Goal: Check status: Check status

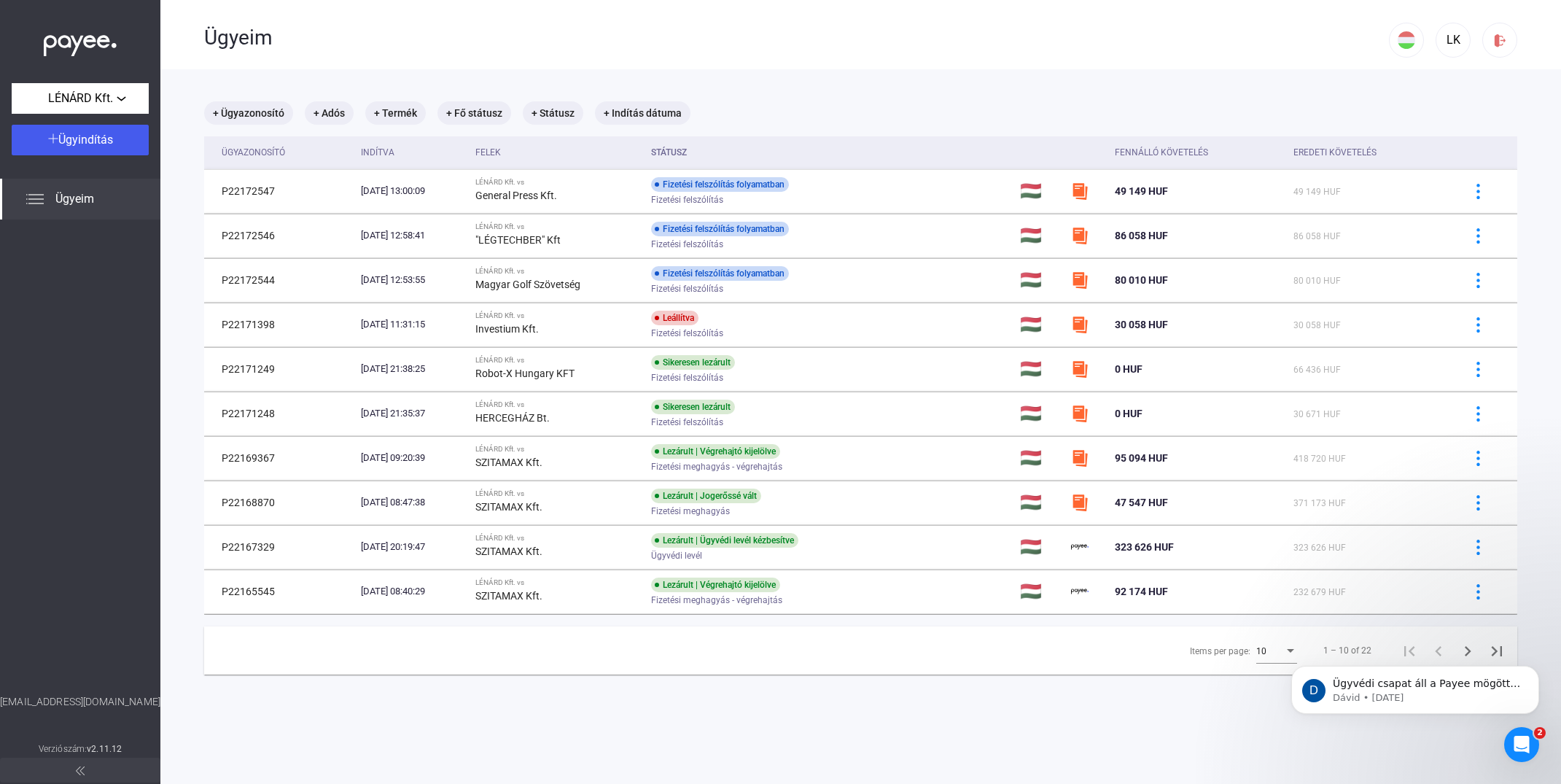
click at [78, 199] on span "Ügyeim" at bounding box center [74, 199] width 38 height 18
click at [76, 199] on span "Ügyeim" at bounding box center [74, 199] width 38 height 18
click at [118, 99] on div "LÉNÁRD Kft." at bounding box center [80, 99] width 129 height 19
click at [118, 99] on div at bounding box center [780, 392] width 1561 height 784
click at [102, 135] on span "Ügyindítás" at bounding box center [86, 139] width 55 height 14
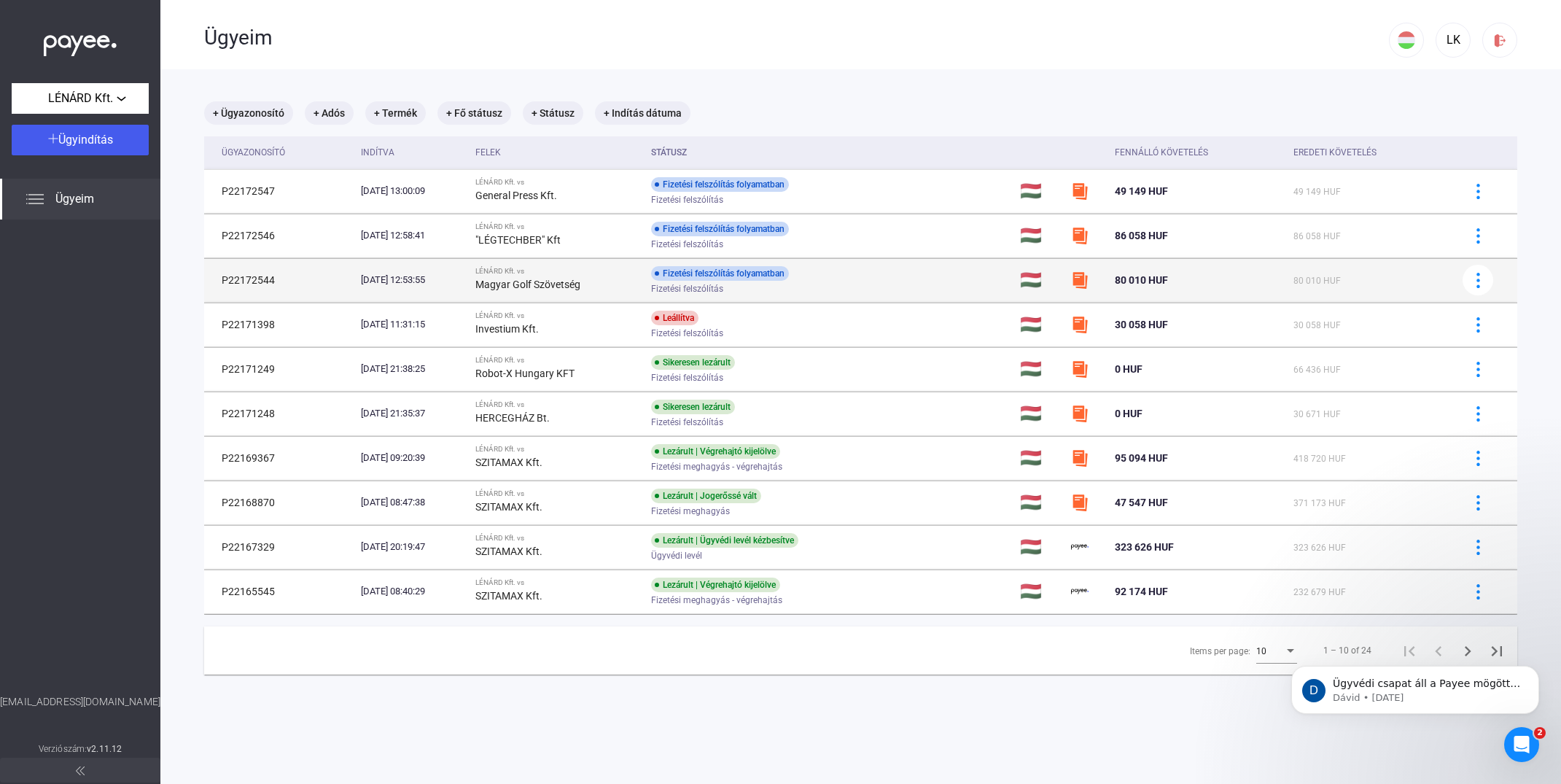
drag, startPoint x: 253, startPoint y: 276, endPoint x: 449, endPoint y: 271, distance: 196.1
click at [253, 276] on td "P22172544" at bounding box center [280, 280] width 151 height 44
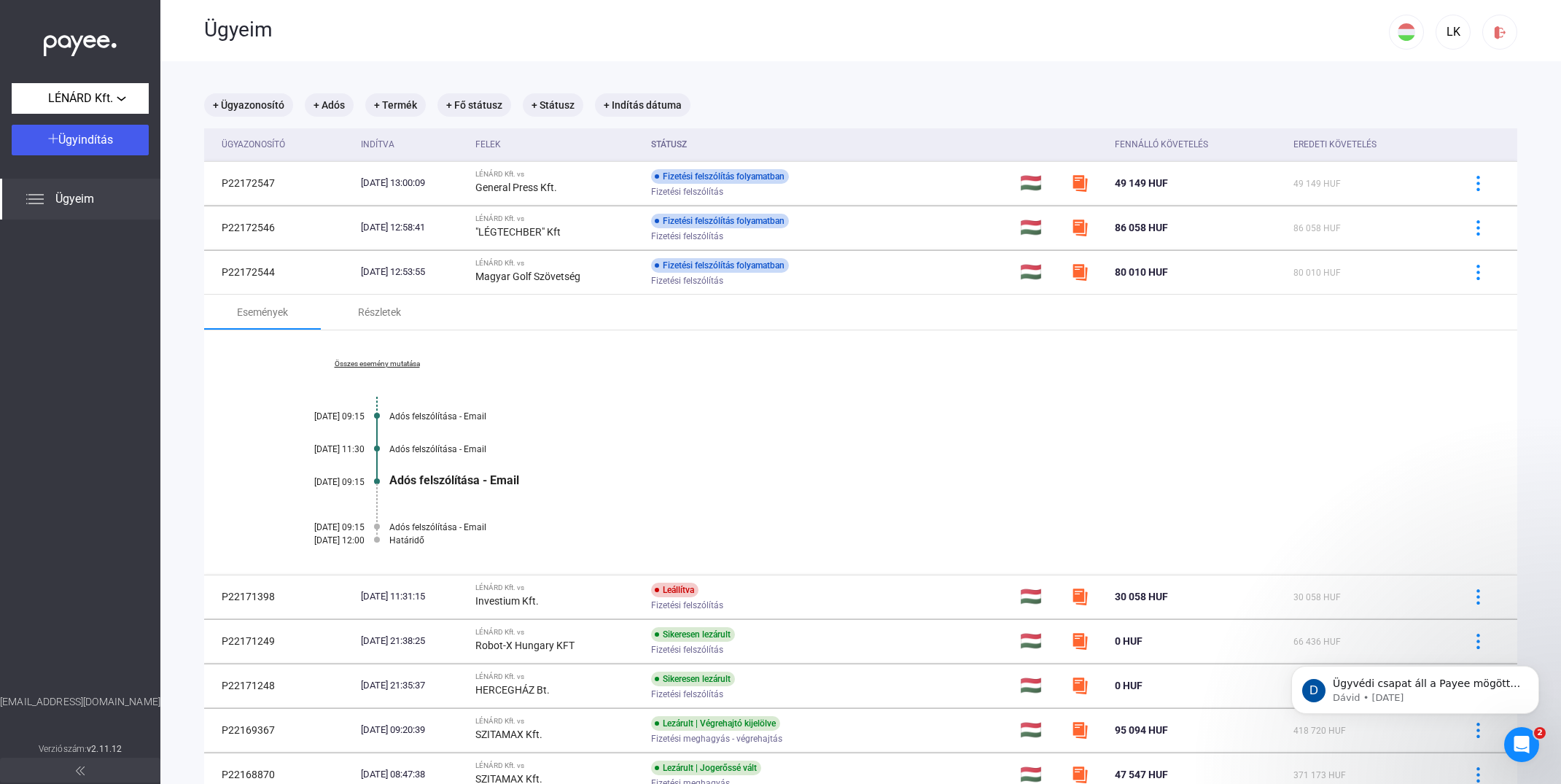
scroll to position [12, 0]
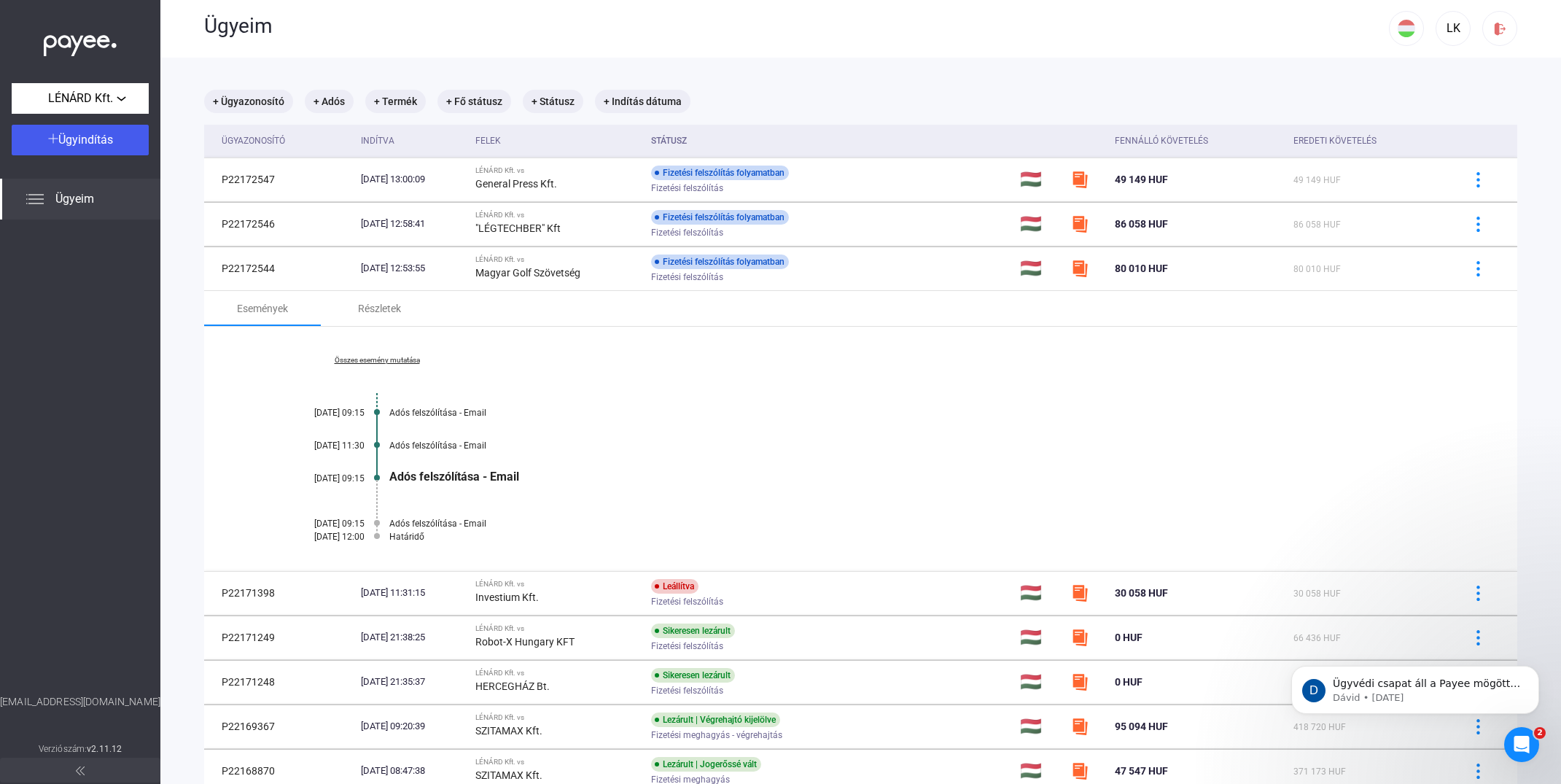
click at [399, 360] on link "Összes esemény mutatása" at bounding box center [377, 360] width 200 height 8
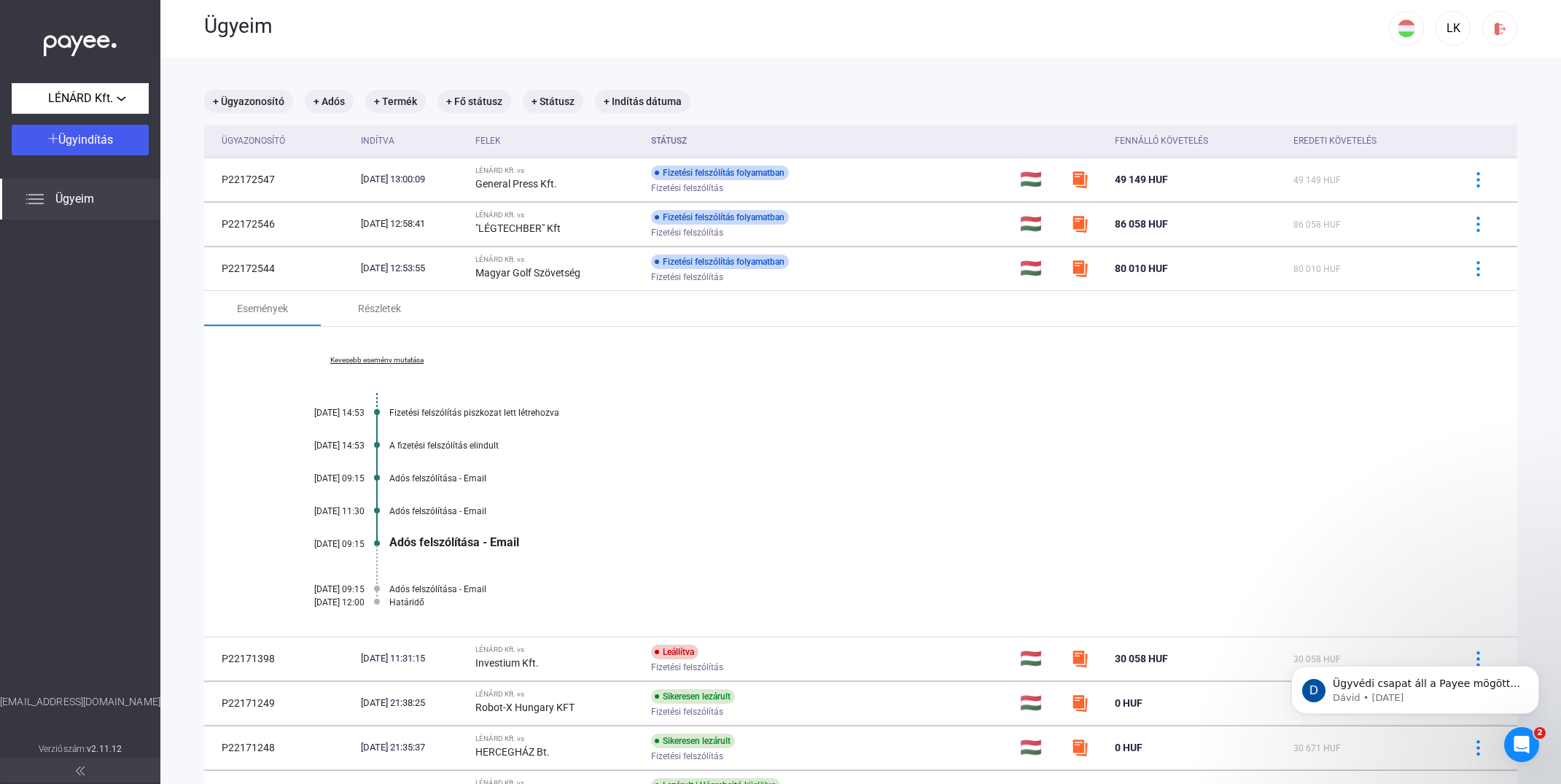
click at [399, 360] on link "Kevesebb esemény mutatása" at bounding box center [377, 360] width 200 height 8
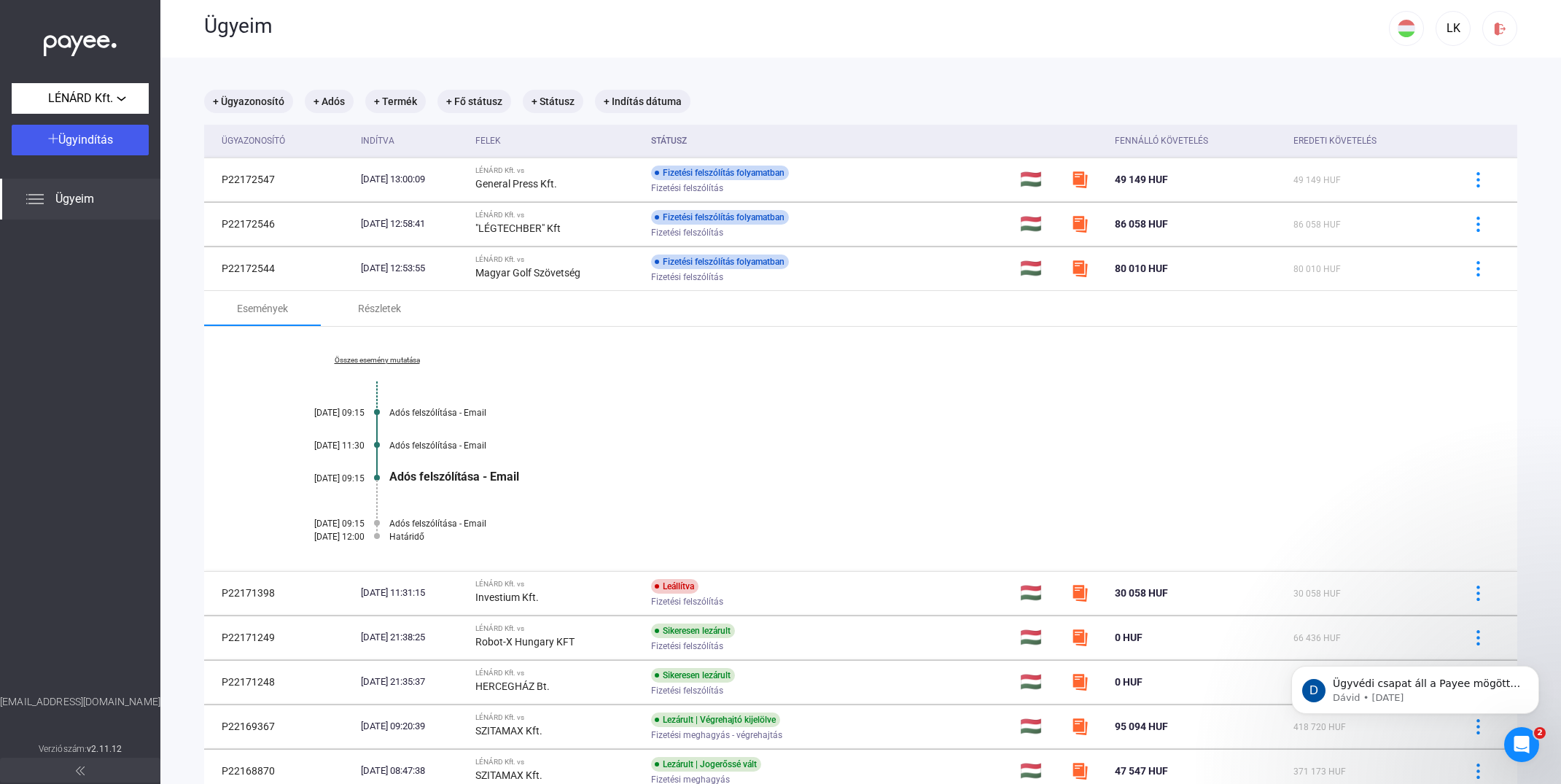
click at [399, 360] on link "Összes esemény mutatása" at bounding box center [377, 360] width 200 height 8
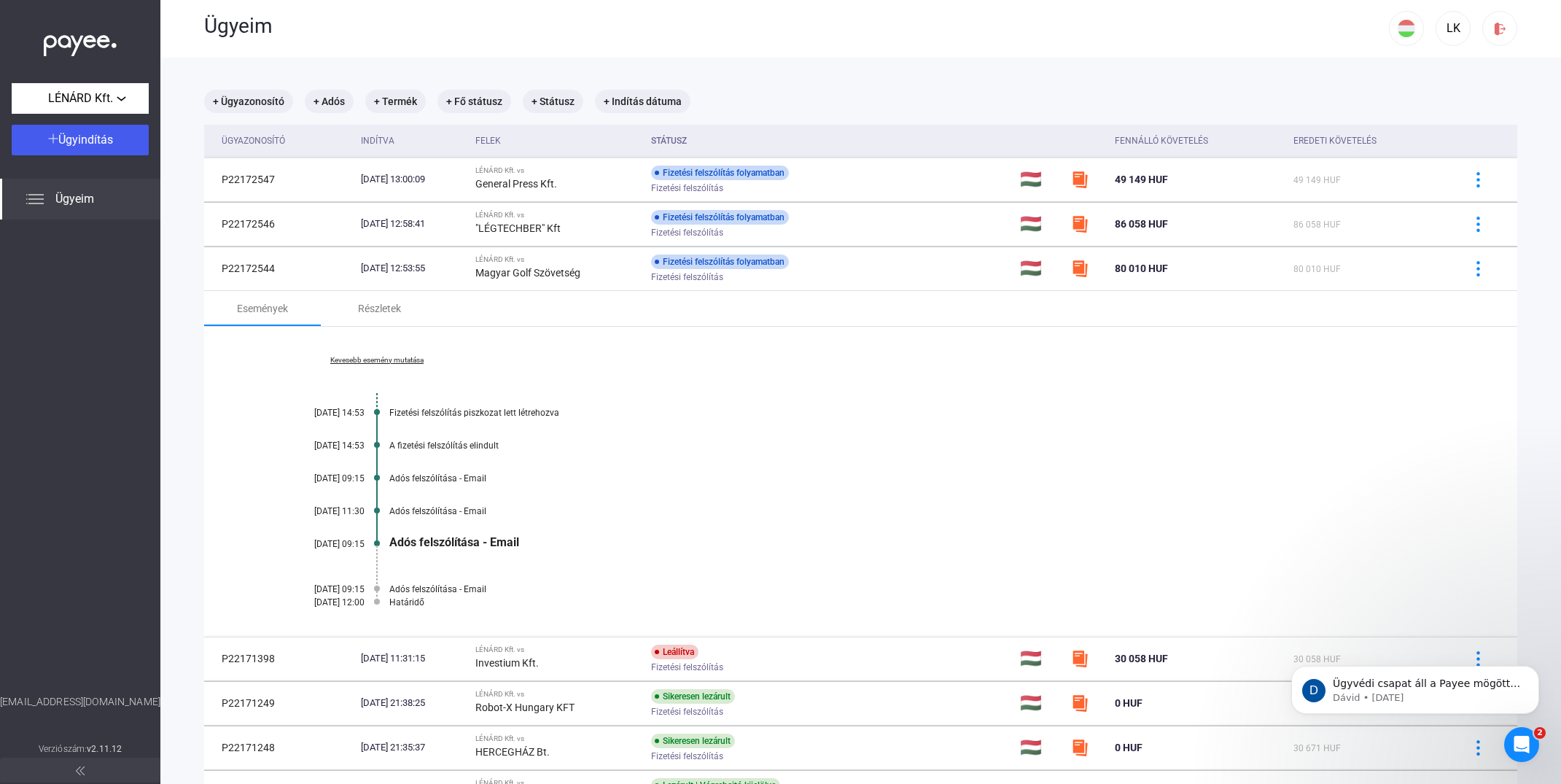
click at [399, 360] on link "Kevesebb esemény mutatása" at bounding box center [377, 360] width 200 height 8
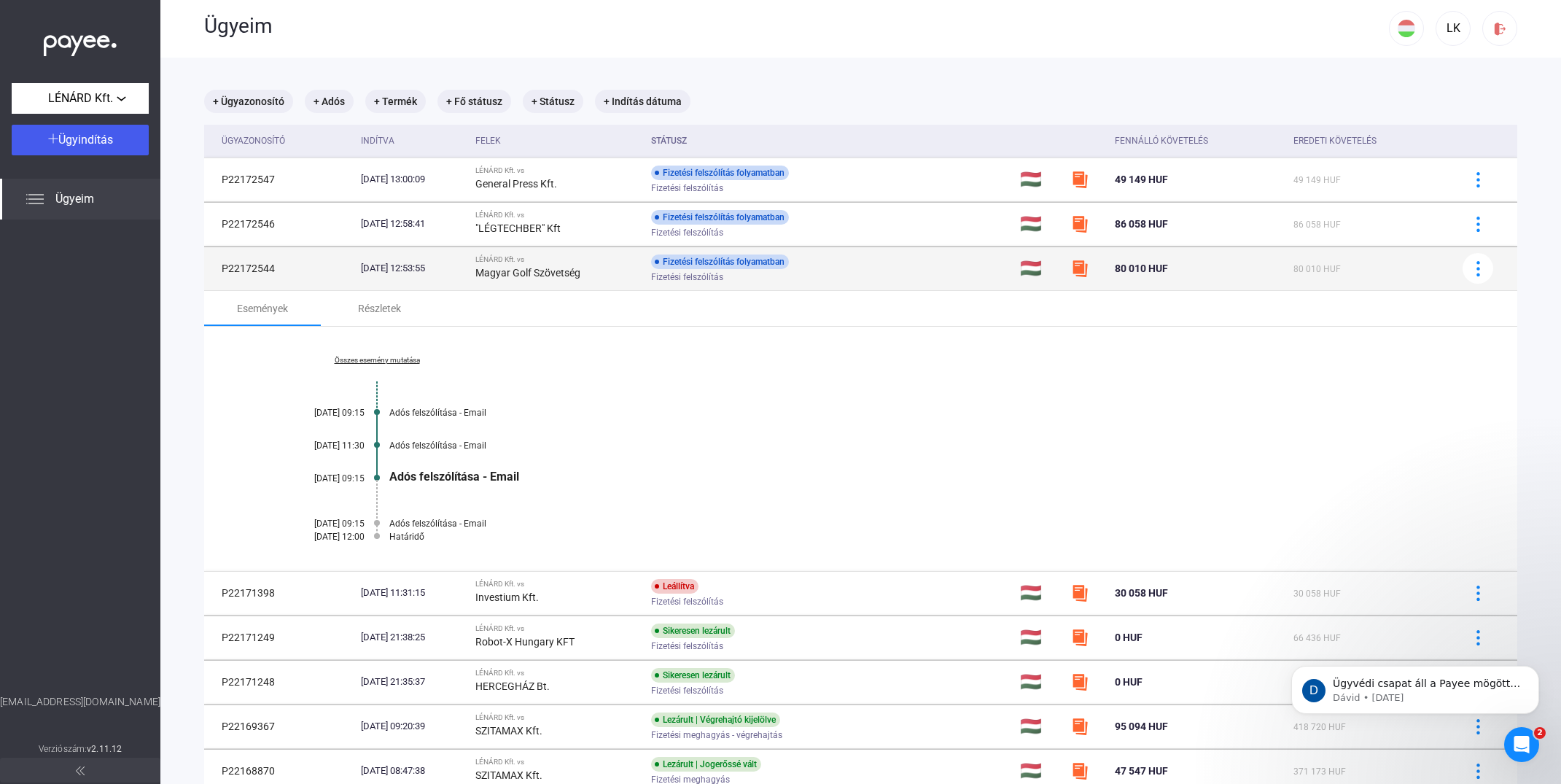
click at [263, 267] on td "P22172544" at bounding box center [280, 268] width 151 height 44
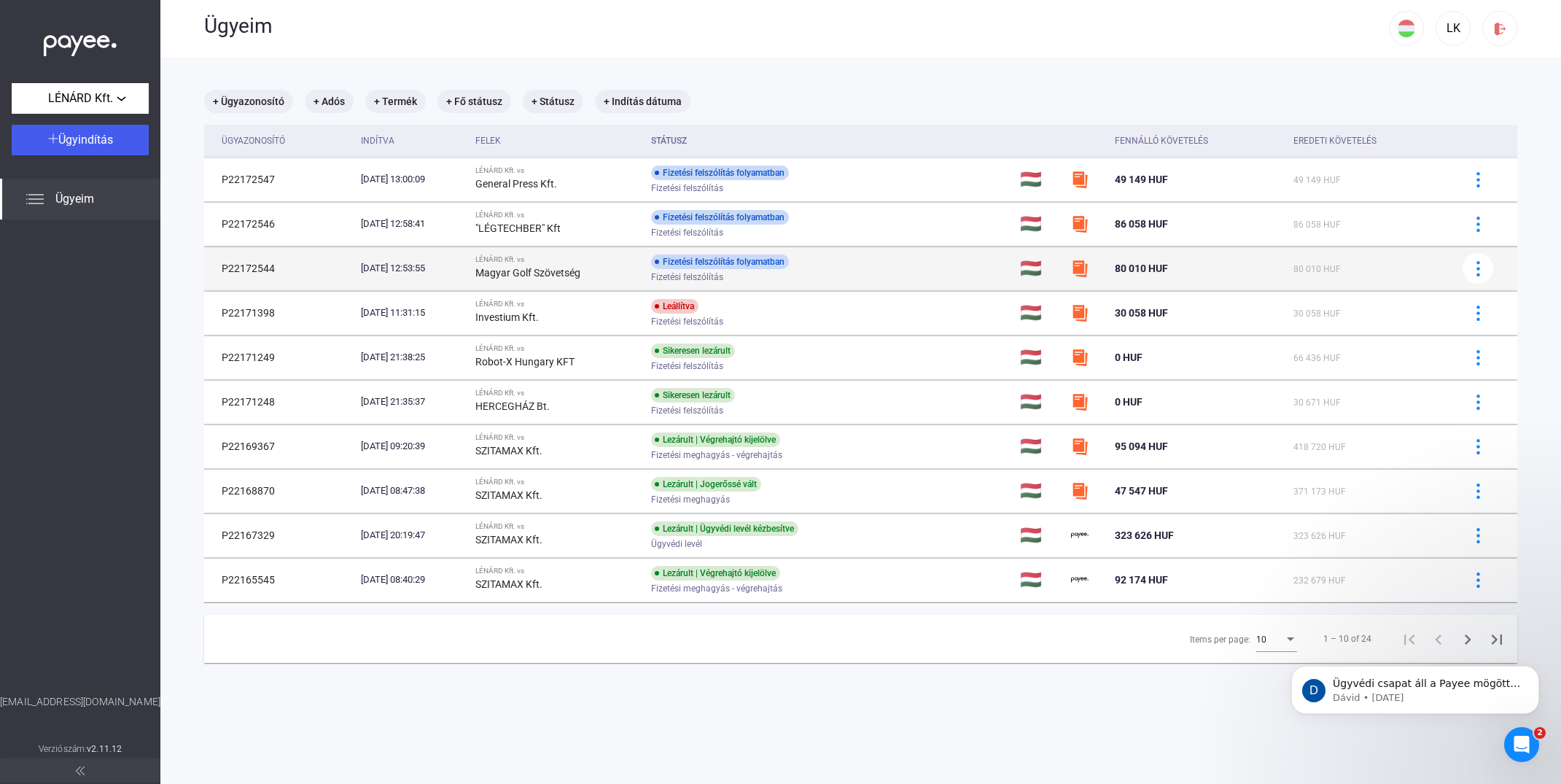
click at [1046, 266] on td "🇭🇺" at bounding box center [1040, 268] width 50 height 44
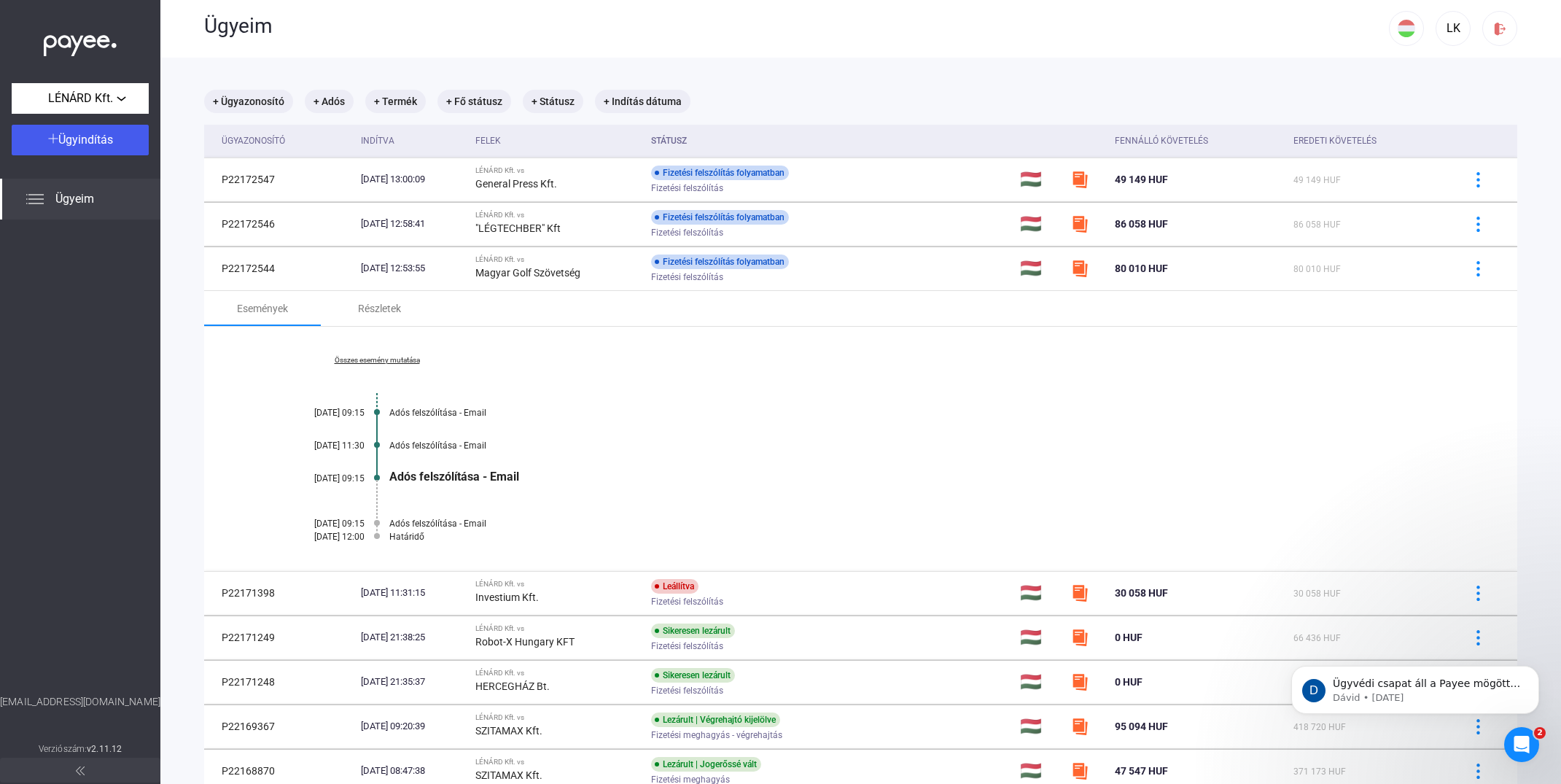
click at [372, 360] on link "Összes esemény mutatása" at bounding box center [377, 360] width 200 height 8
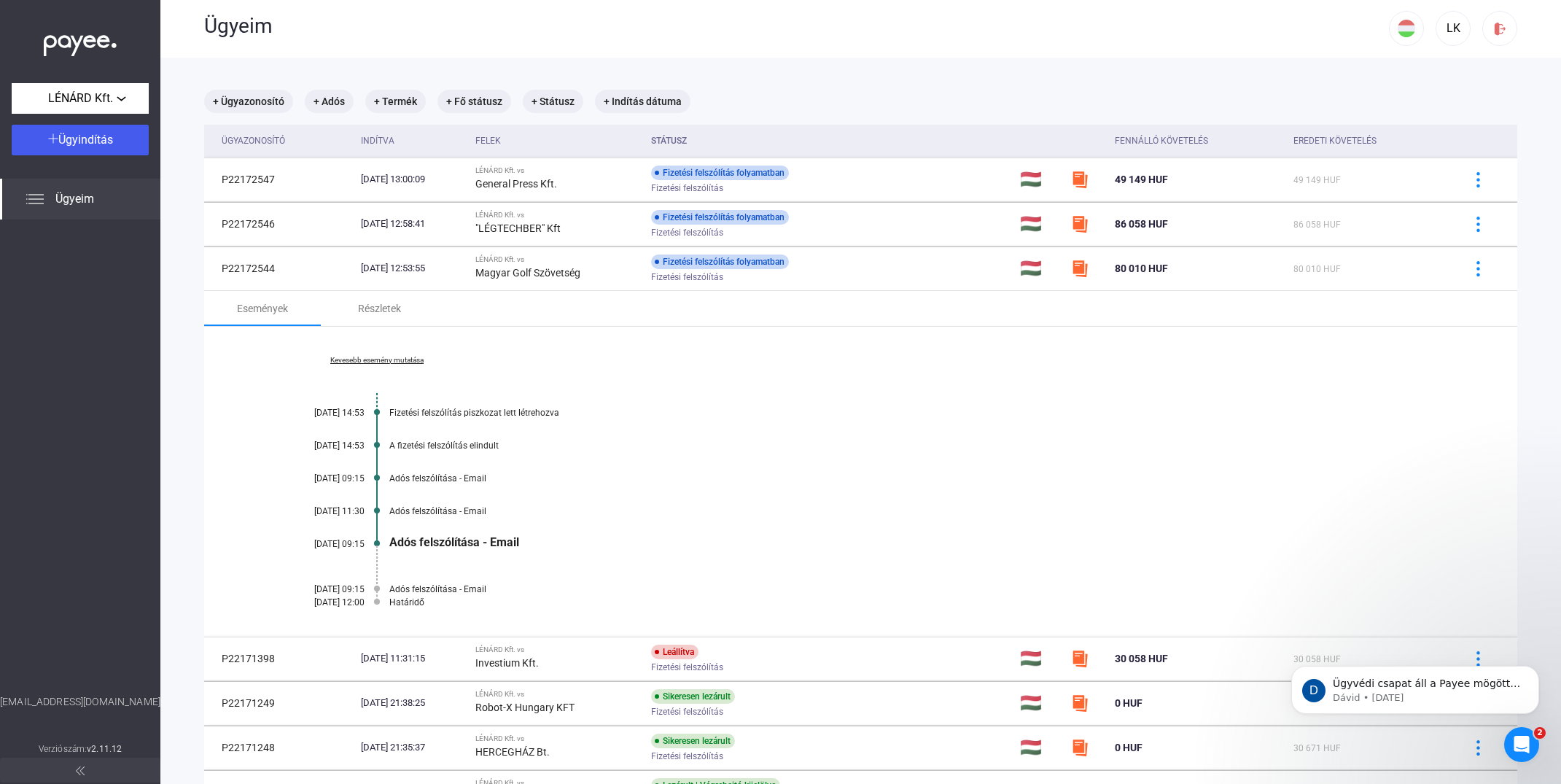
click at [372, 360] on link "Kevesebb esemény mutatása" at bounding box center [377, 360] width 200 height 8
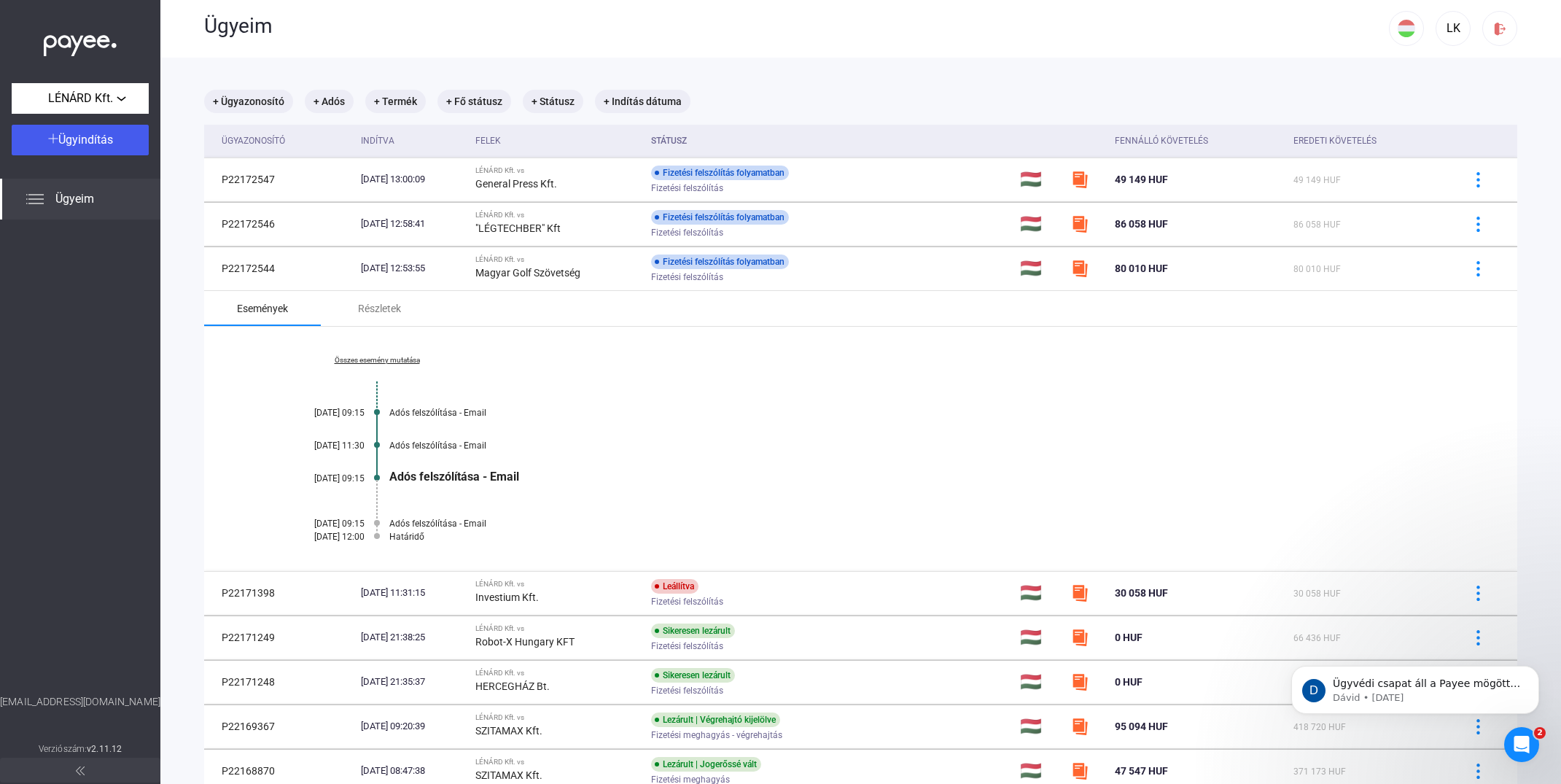
click at [266, 306] on div "Események" at bounding box center [262, 308] width 51 height 18
click at [369, 310] on div "Részletek" at bounding box center [380, 308] width 43 height 18
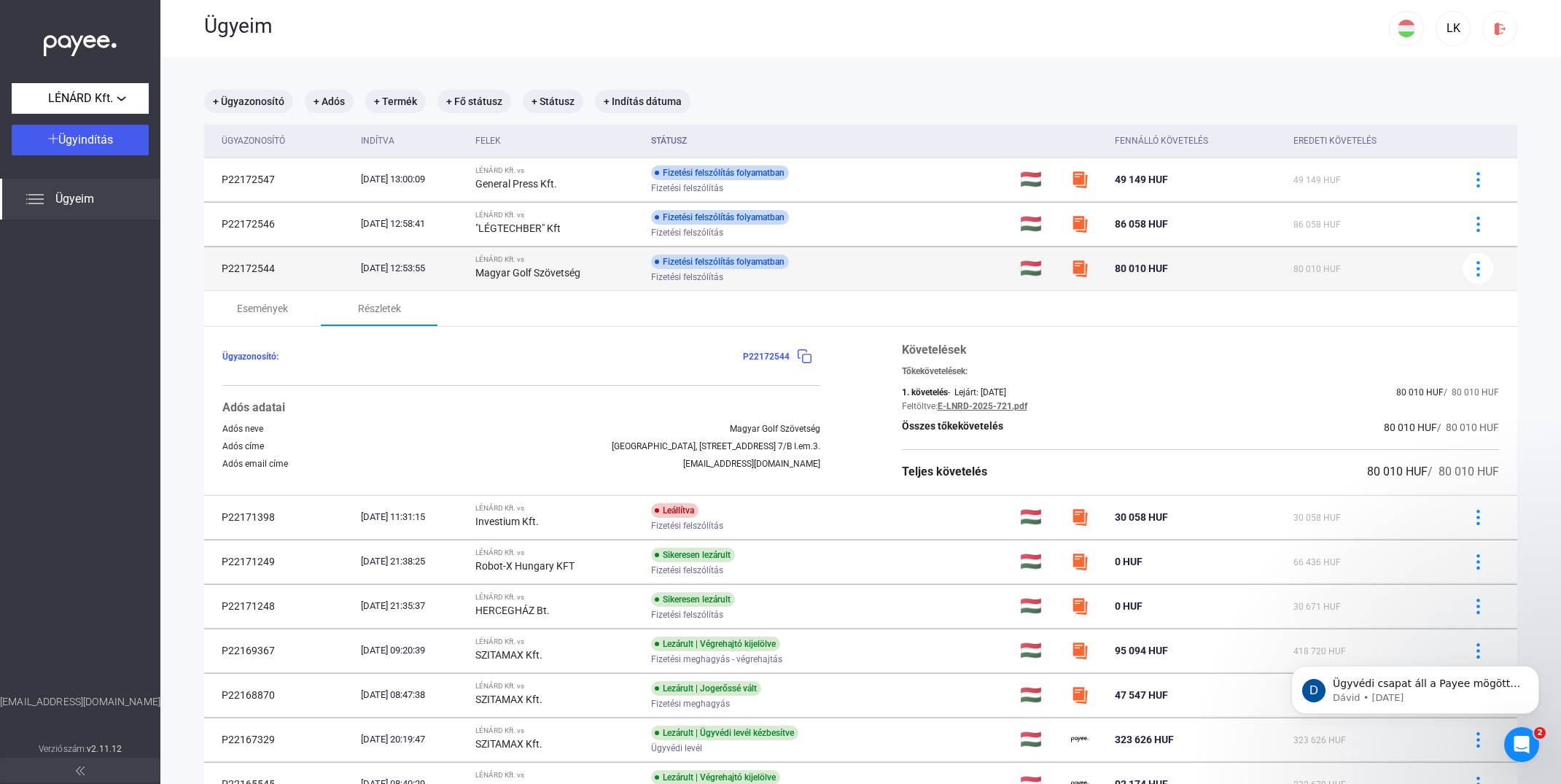
click at [245, 271] on td "P22172544" at bounding box center [280, 268] width 151 height 44
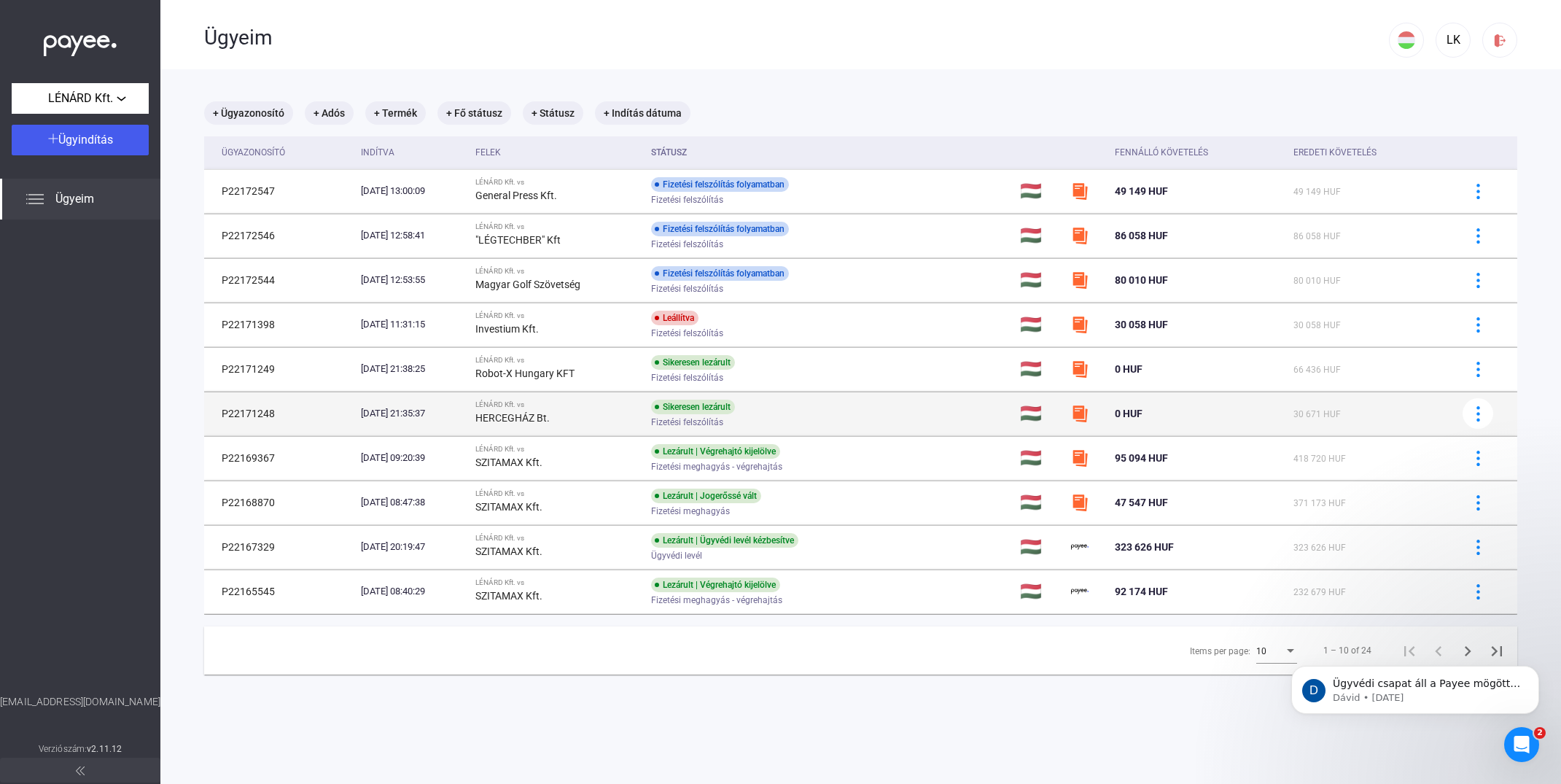
scroll to position [0, 0]
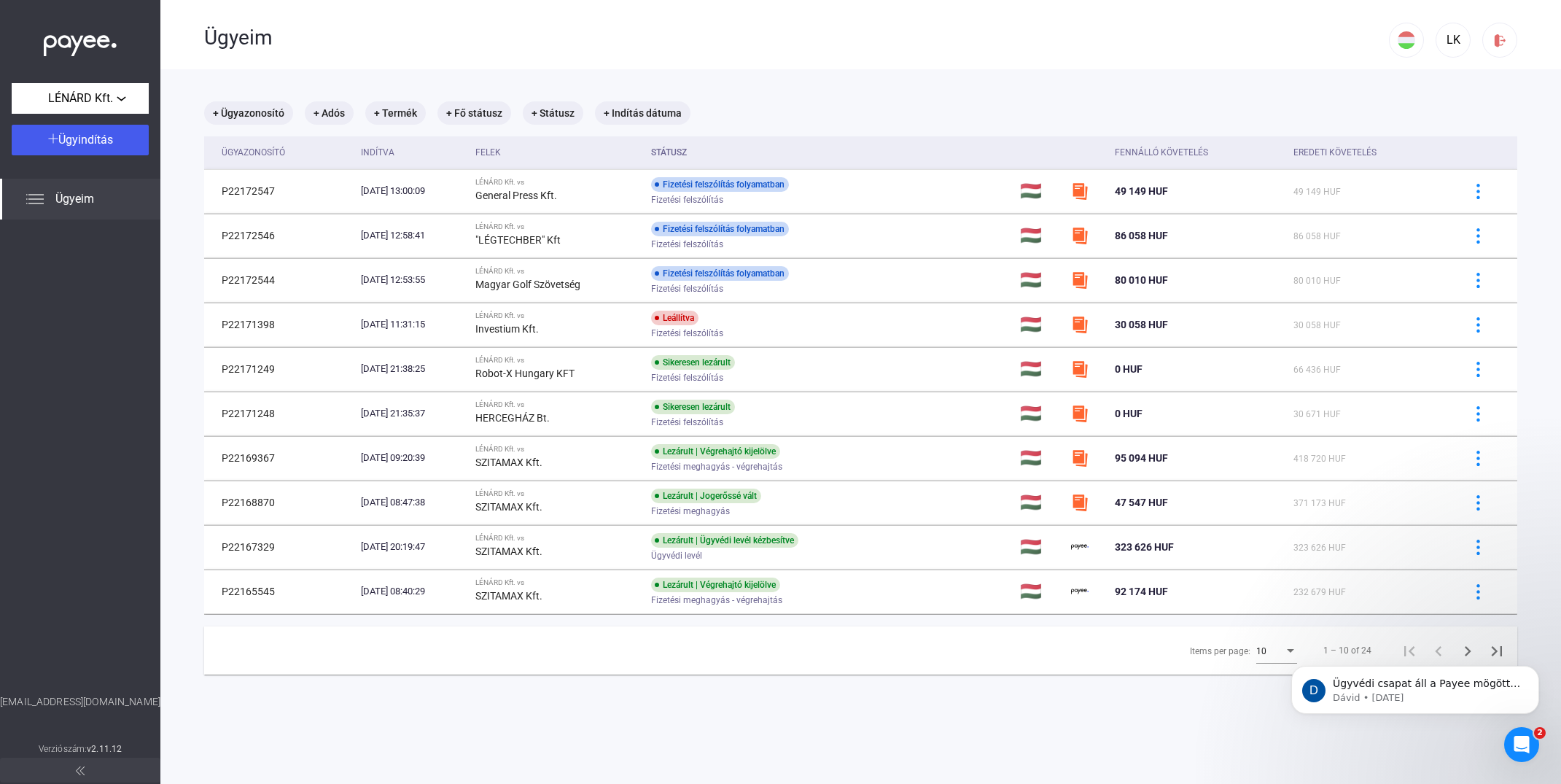
click at [85, 192] on span "Ügyeim" at bounding box center [74, 199] width 38 height 18
click at [76, 197] on span "Ügyeim" at bounding box center [74, 199] width 38 height 18
click at [70, 198] on span "Ügyeim" at bounding box center [74, 199] width 38 height 18
